Goal: Transaction & Acquisition: Purchase product/service

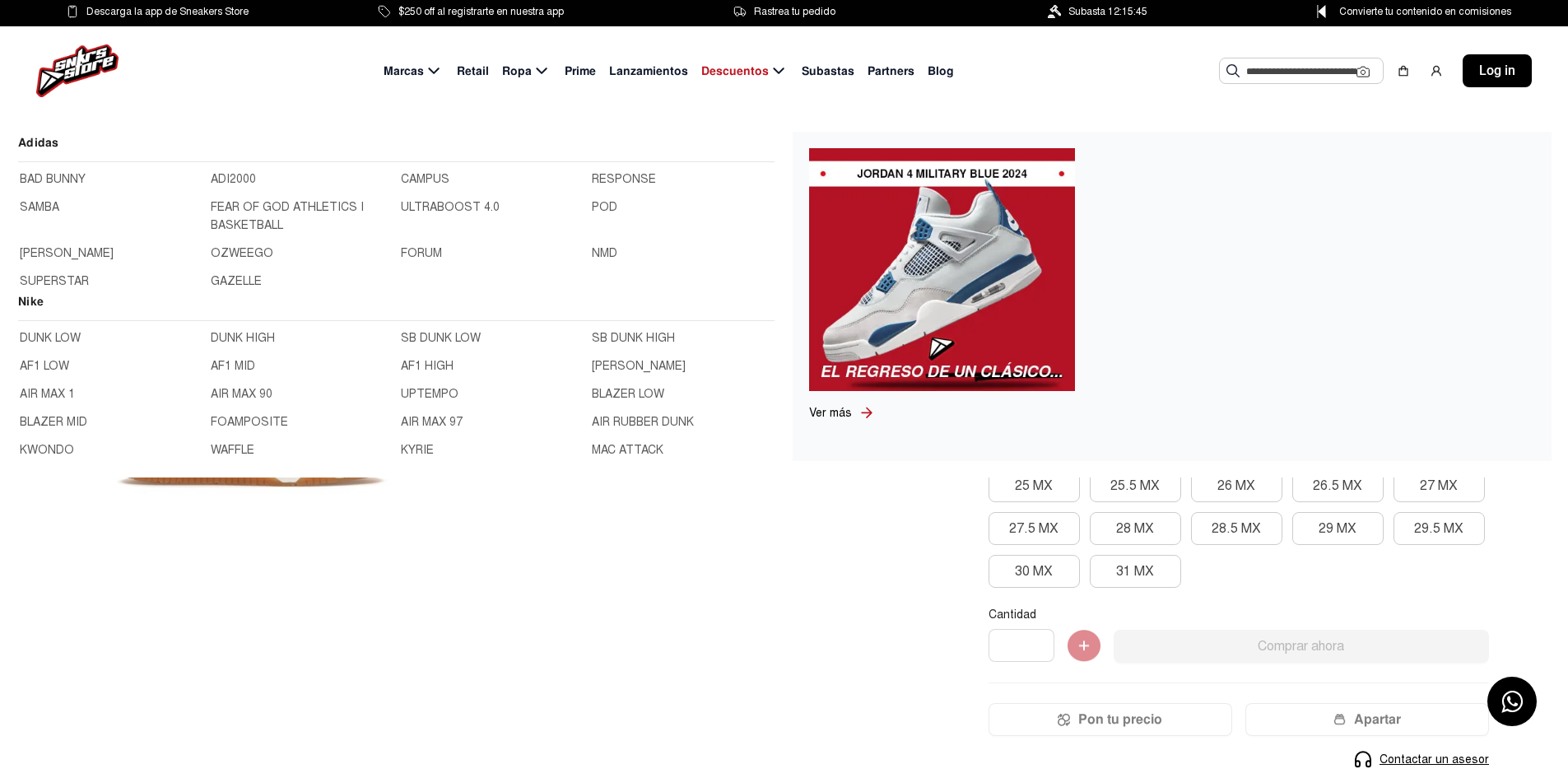
drag, startPoint x: 1093, startPoint y: 83, endPoint x: 1122, endPoint y: 86, distance: 29.2
click at [1093, 83] on div "Marcas Retail Ropa Prime Lanzamientos Descuentos Subastas Partners Blog Sugeren…" at bounding box center [784, 71] width 1568 height 89
click at [1262, 70] on input "text" at bounding box center [1301, 71] width 110 height 24
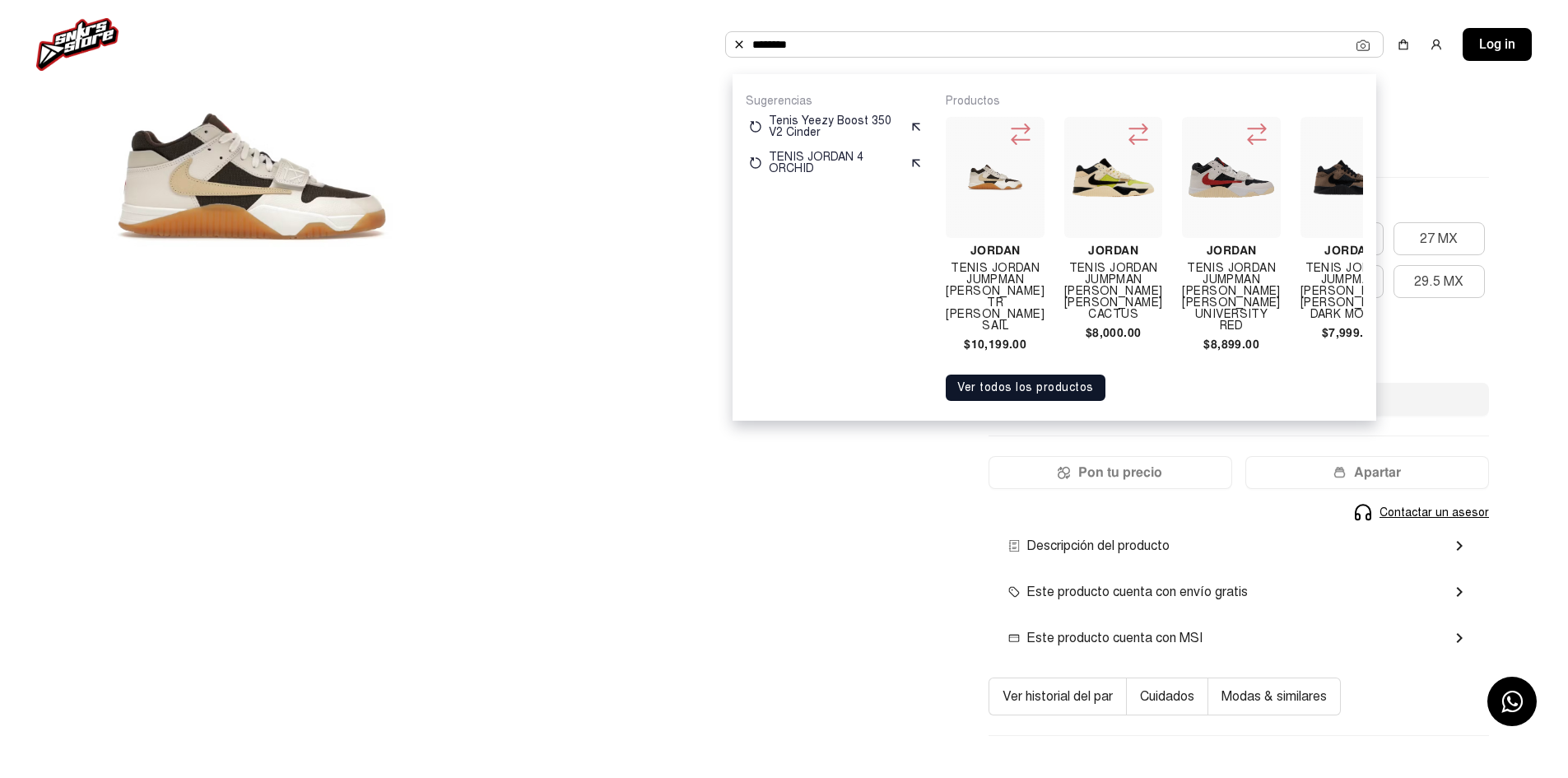
scroll to position [0, 30]
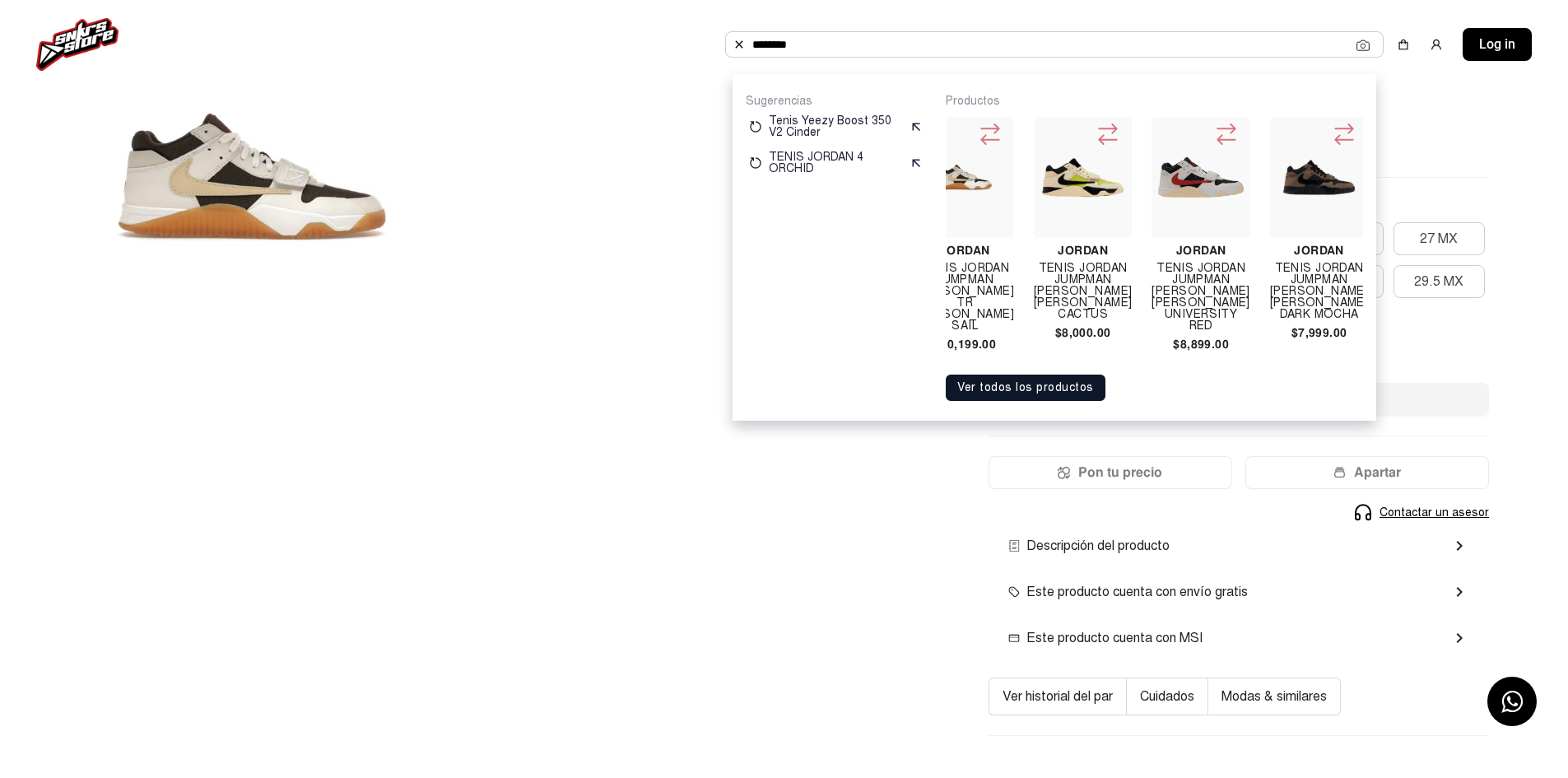
type input "*******"
click at [625, 234] on div at bounding box center [475, 177] width 871 height 539
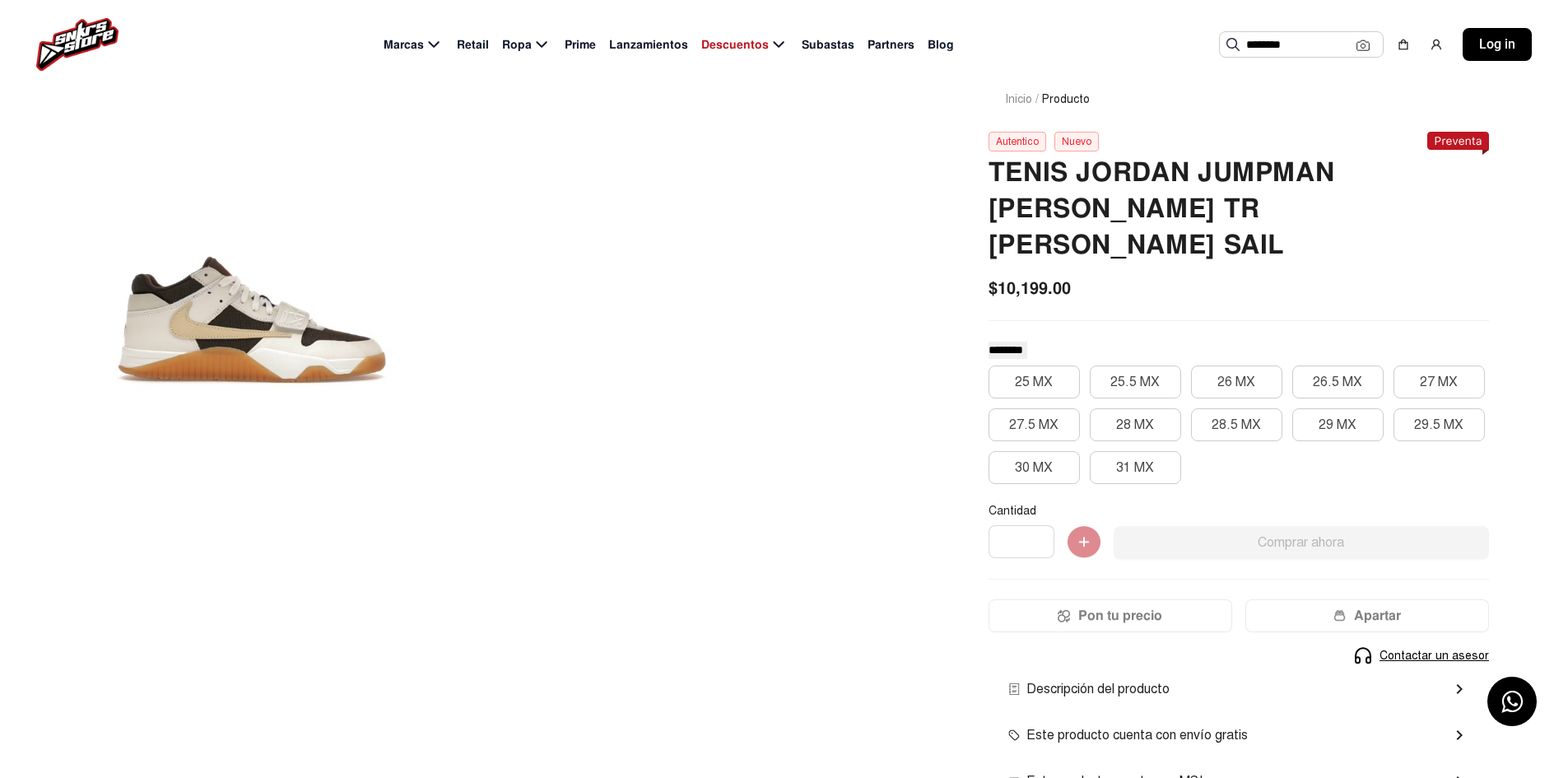
scroll to position [0, 0]
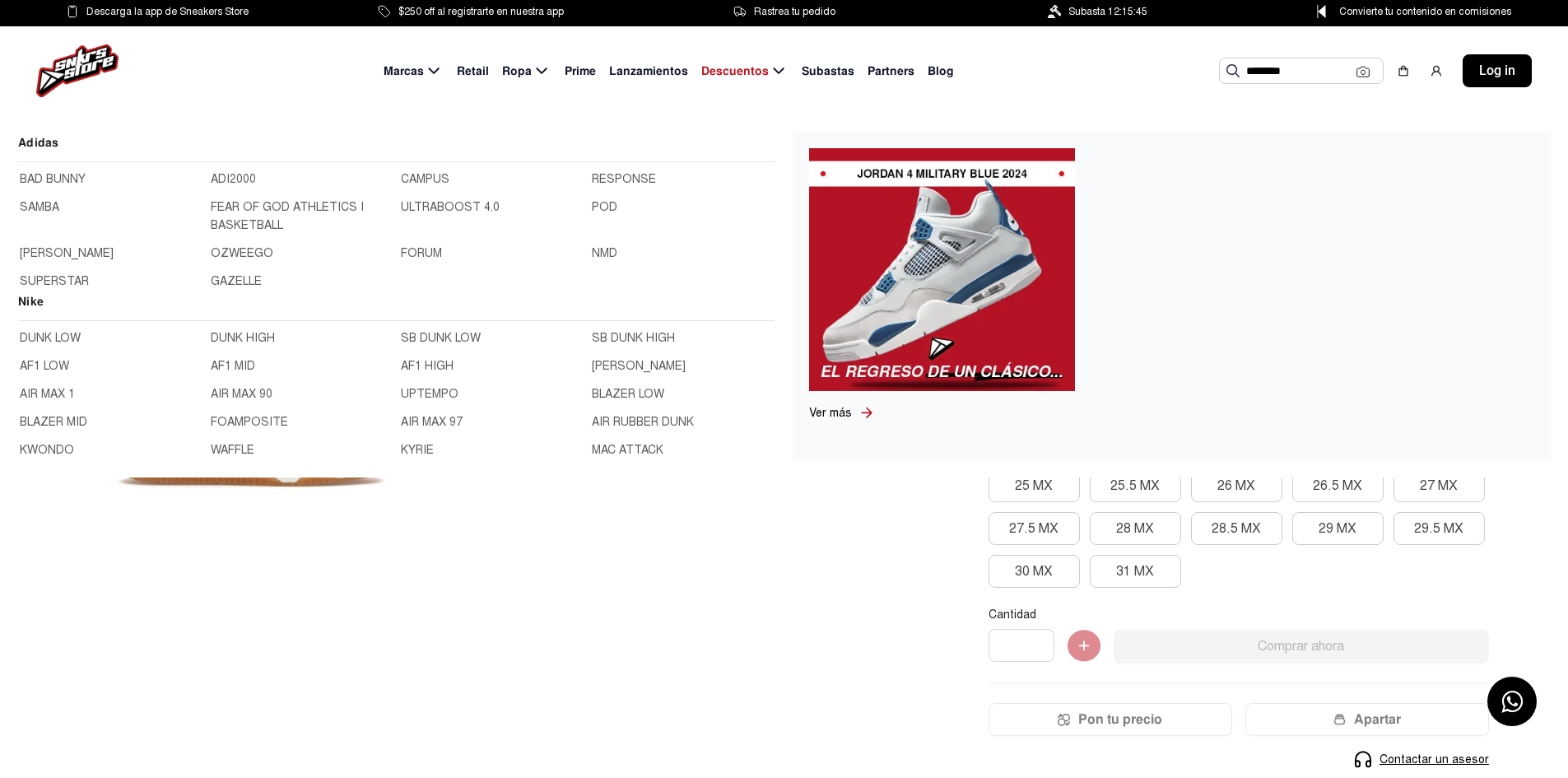
click at [424, 66] on span "Marcas" at bounding box center [403, 71] width 41 height 17
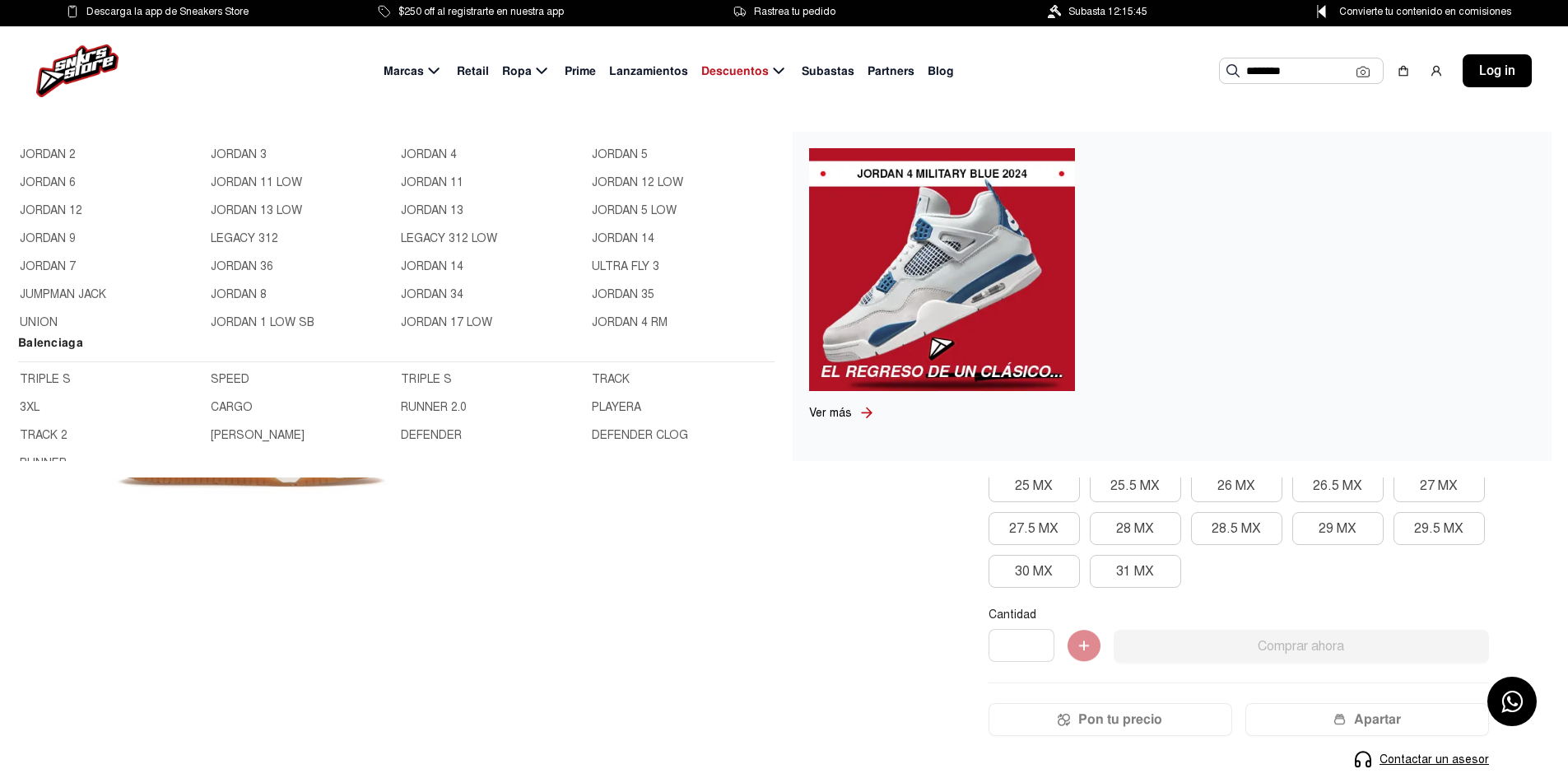
scroll to position [494, 0]
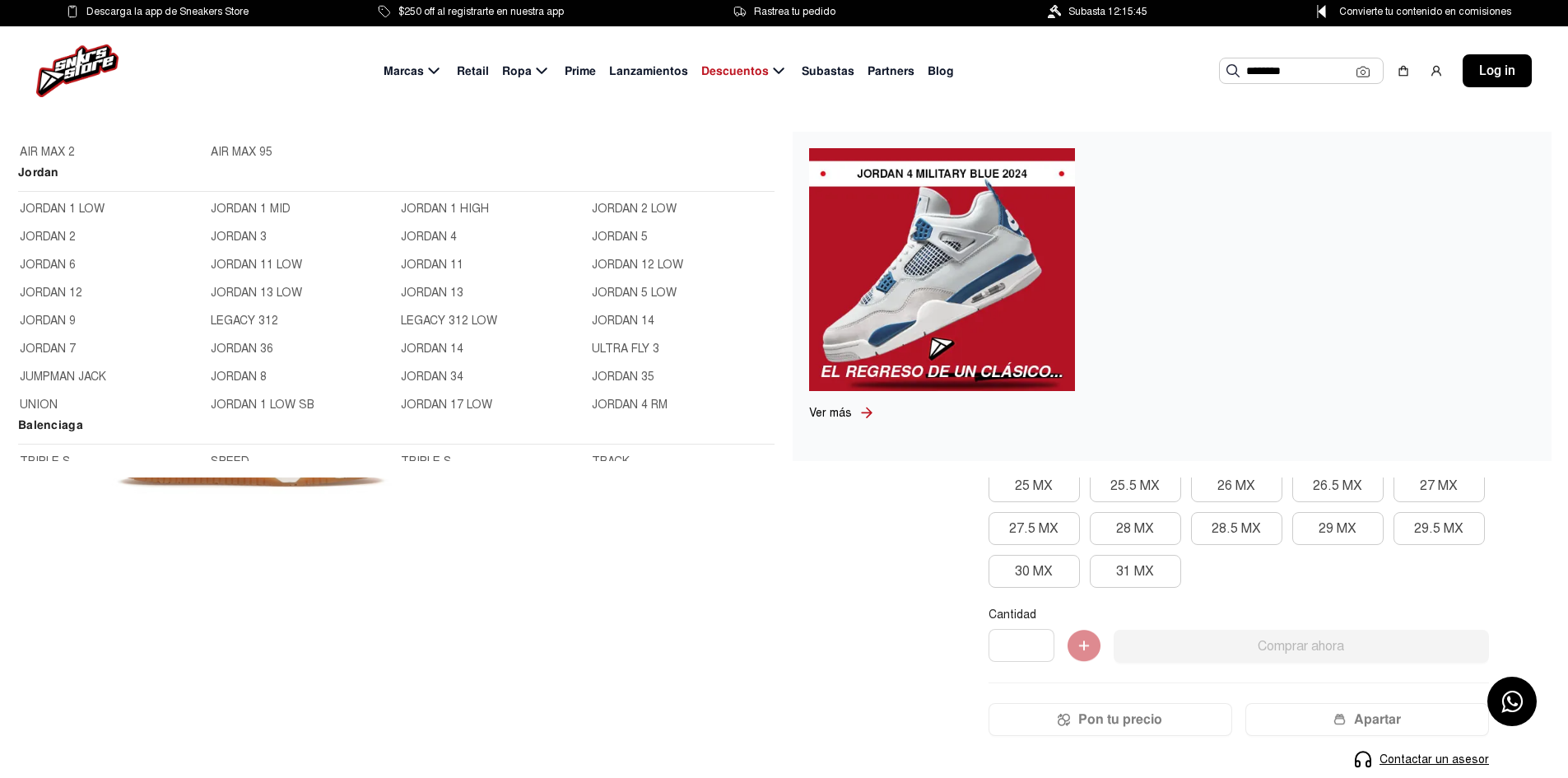
click at [73, 375] on link "JUMPMAN JACK" at bounding box center [110, 377] width 181 height 18
